Goal: Use online tool/utility: Utilize a website feature to perform a specific function

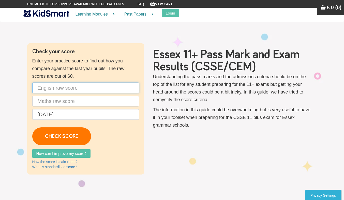
click at [62, 90] on input "text" at bounding box center [85, 87] width 107 height 11
type input "4"
type input "46"
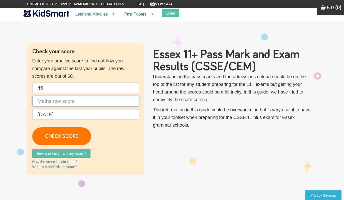
click at [57, 104] on input "text" at bounding box center [85, 101] width 107 height 11
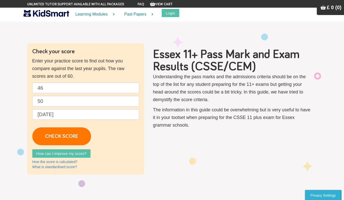
click at [128, 149] on div "How can I improve my score?" at bounding box center [85, 153] width 107 height 11
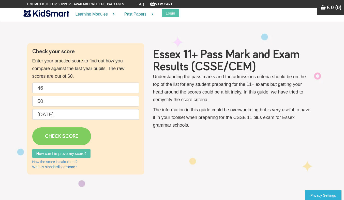
click at [65, 140] on link "CHECK SCORE" at bounding box center [61, 136] width 59 height 18
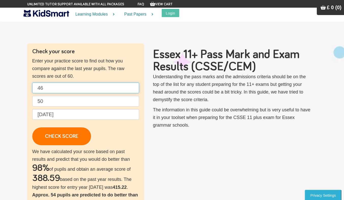
click at [53, 87] on input "46" at bounding box center [85, 87] width 107 height 11
click at [52, 96] on input "50" at bounding box center [85, 101] width 107 height 11
type input "5"
type input "46"
click at [136, 138] on p "46 46 [DATE] CHECK SCORE" at bounding box center [85, 113] width 107 height 63
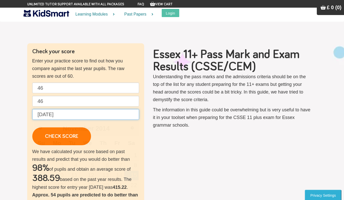
click at [62, 115] on input "[DATE]" at bounding box center [85, 114] width 107 height 11
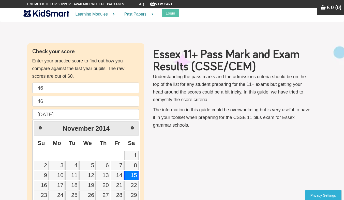
click at [132, 131] on link "Next" at bounding box center [132, 127] width 11 height 11
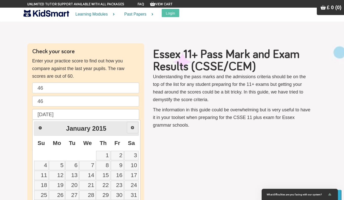
click at [134, 127] on span "Next" at bounding box center [133, 128] width 4 height 4
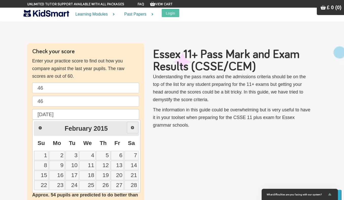
click at [134, 127] on span "Next" at bounding box center [133, 128] width 4 height 4
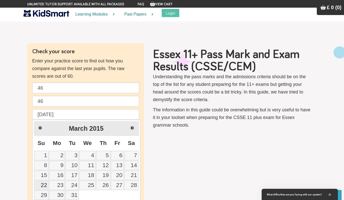
click at [41, 186] on link "22" at bounding box center [41, 184] width 15 height 9
type input "[DATE]"
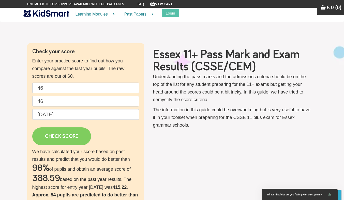
click at [77, 138] on link "CHECK SCORE" at bounding box center [61, 136] width 59 height 18
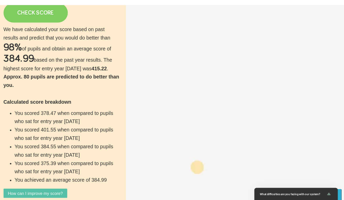
scroll to position [107, 0]
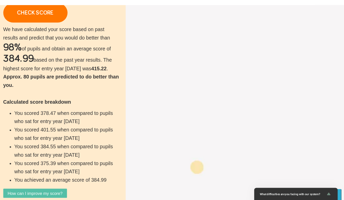
click at [149, 52] on div "Check your score Enter your practice score to find out how you compare against …" at bounding box center [172, 75] width 298 height 279
